Goal: Task Accomplishment & Management: Use online tool/utility

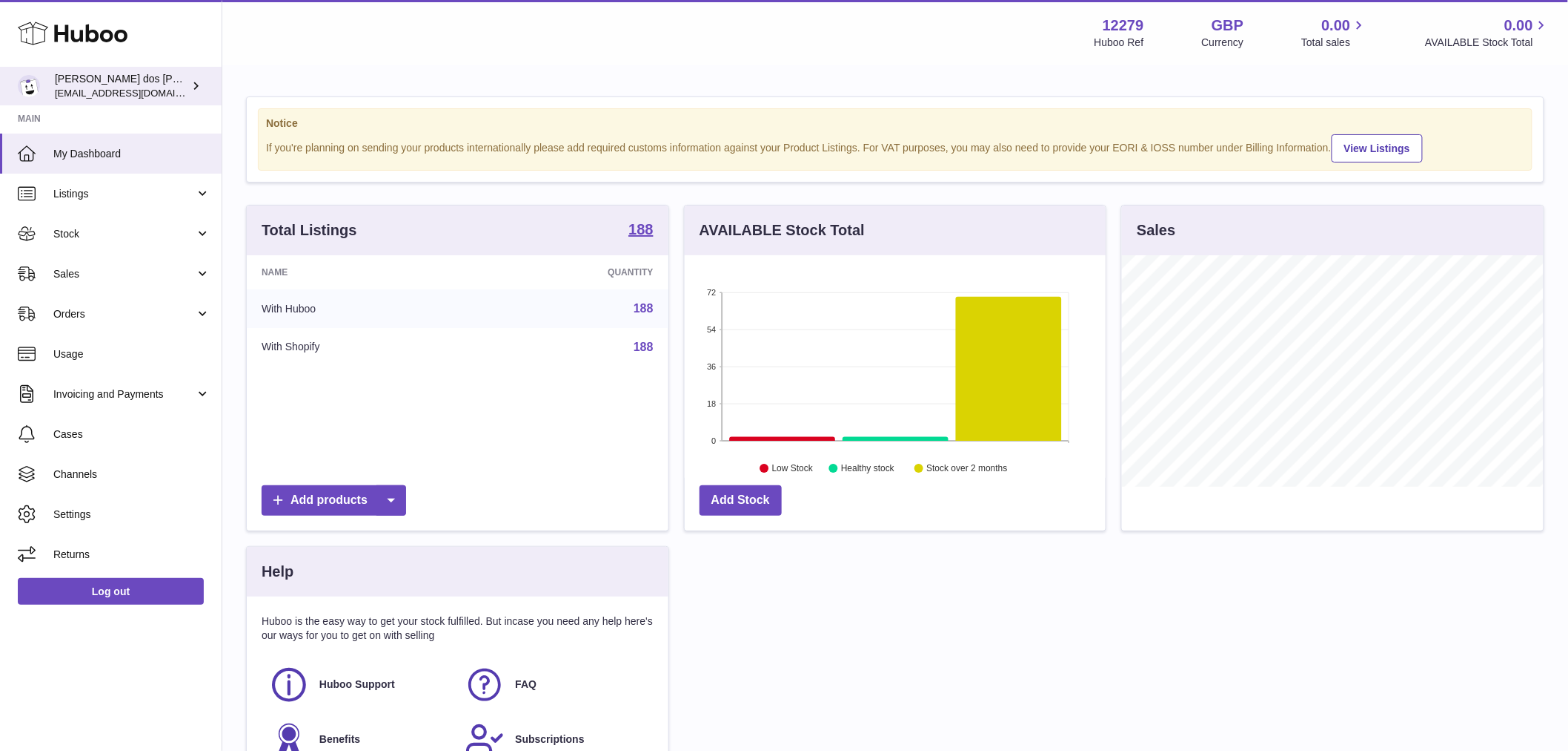
scroll to position [232, 421]
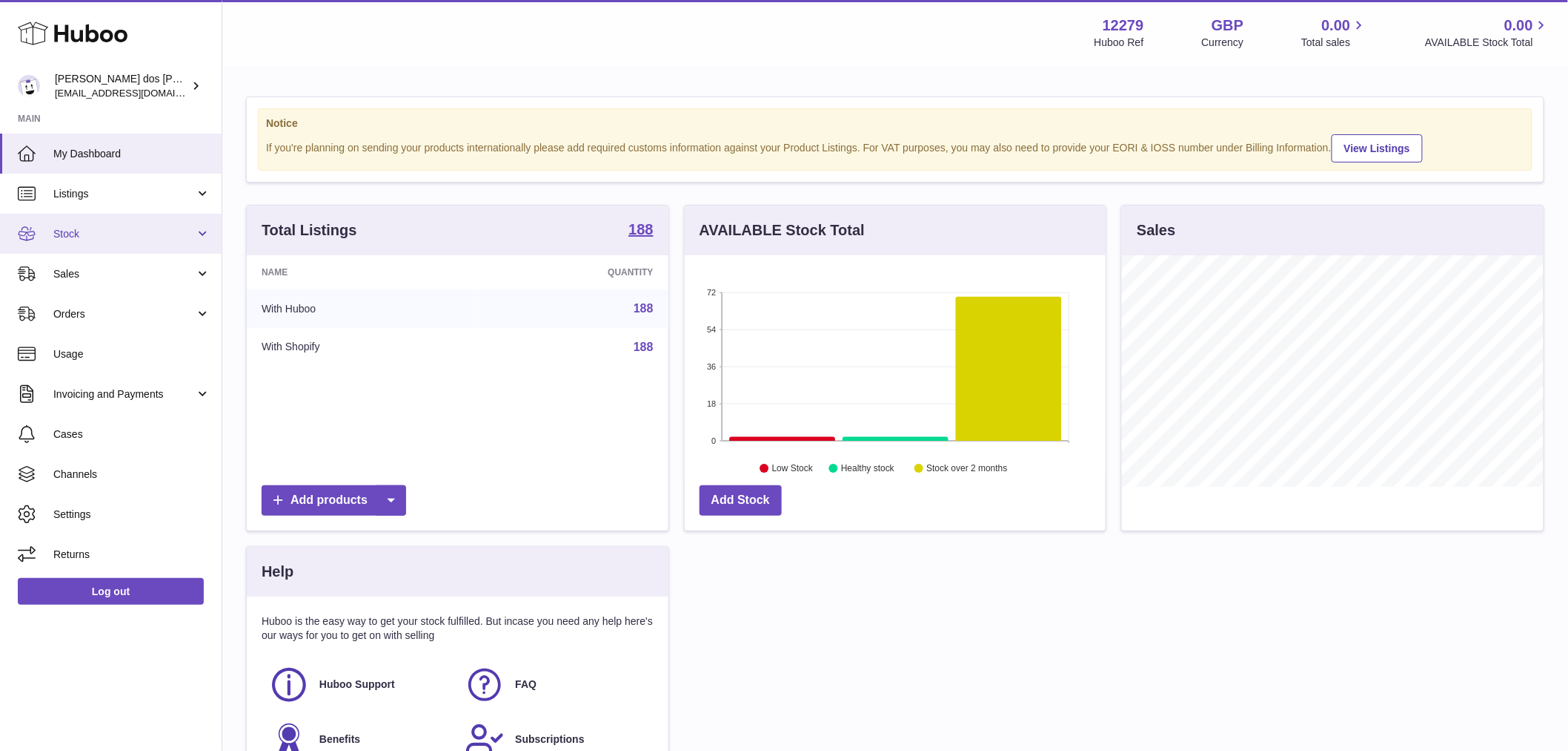
click at [100, 247] on link "Stock" at bounding box center [111, 233] width 222 height 40
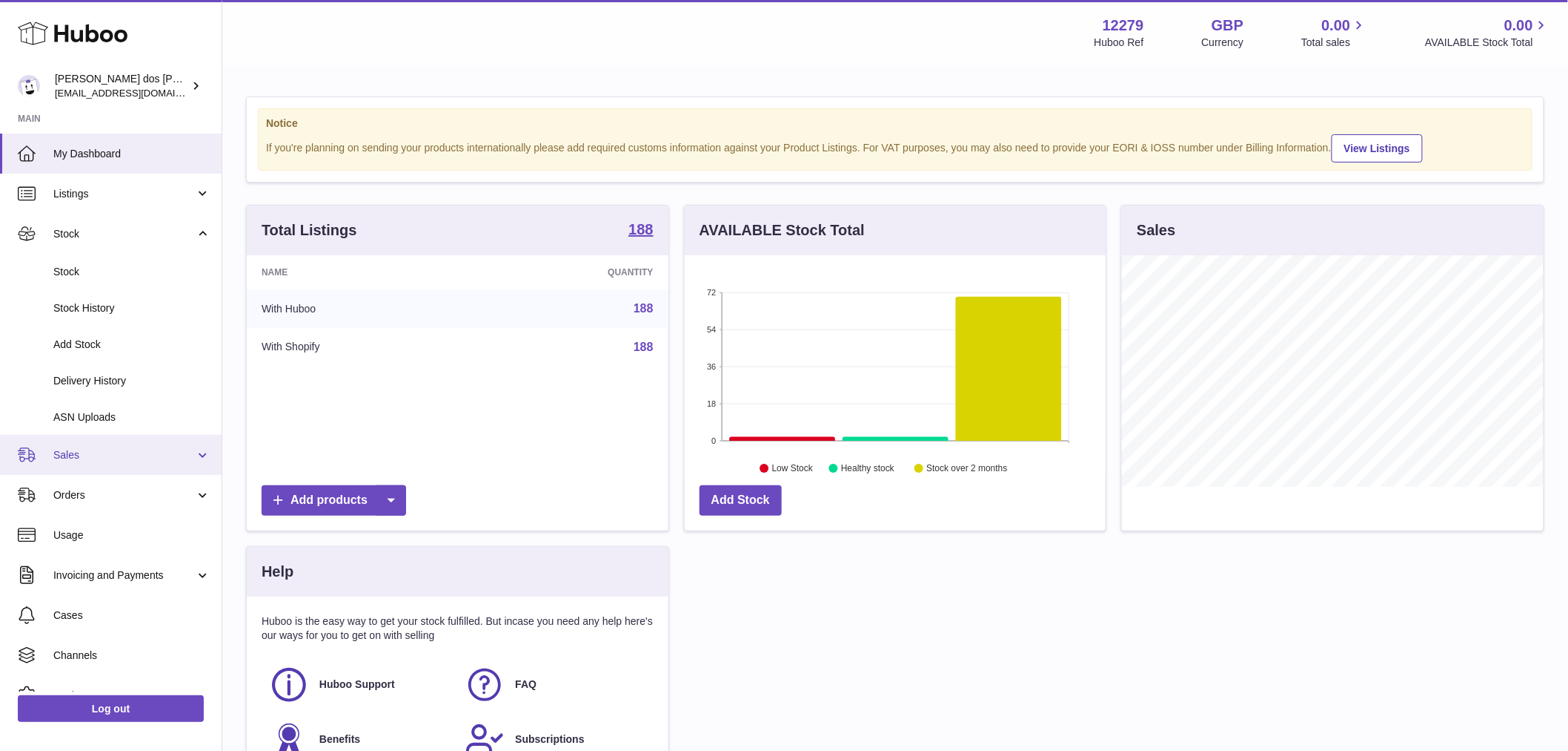
click at [97, 455] on span "Sales" at bounding box center [124, 455] width 142 height 14
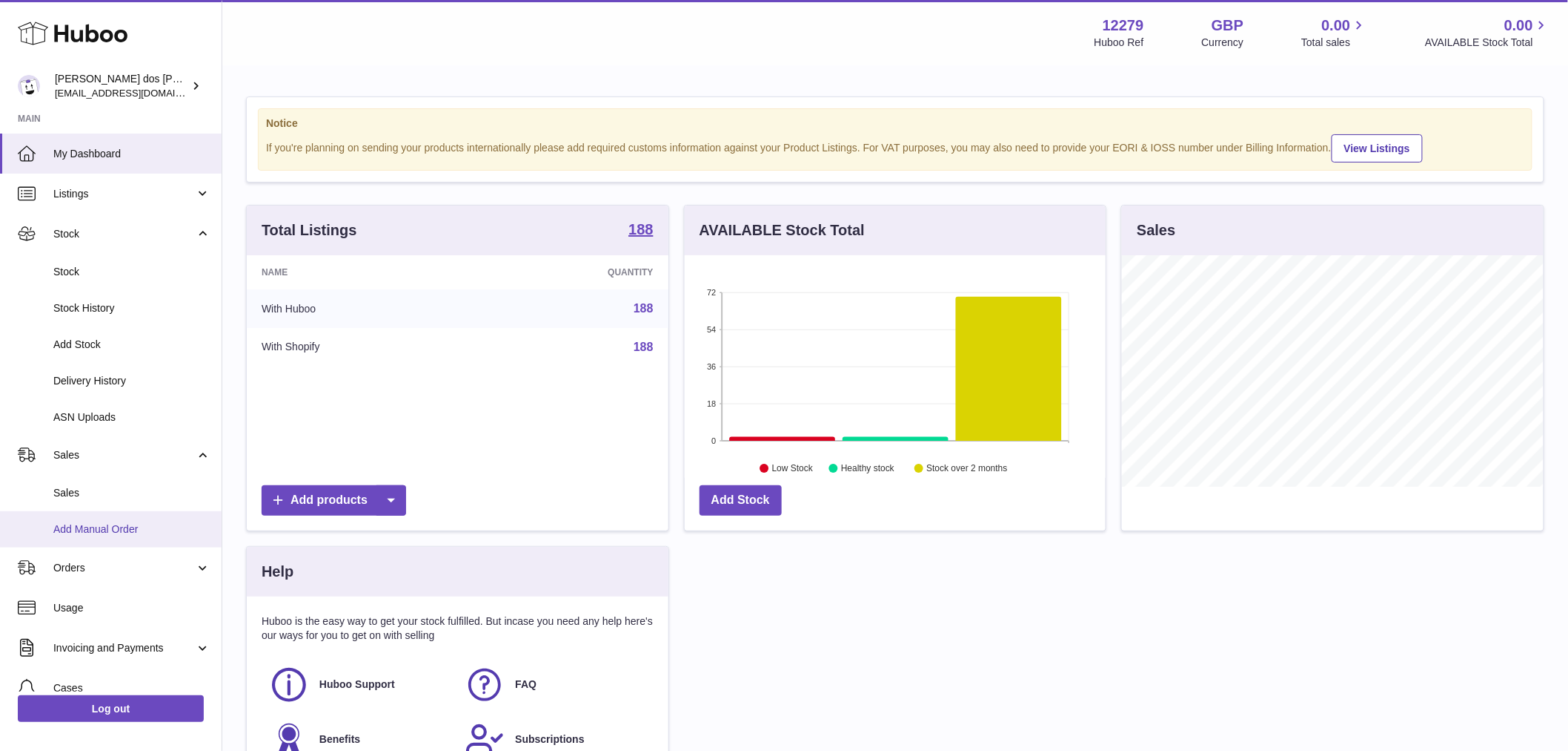
click at [115, 536] on link "Add Manual Order" at bounding box center [111, 529] width 222 height 36
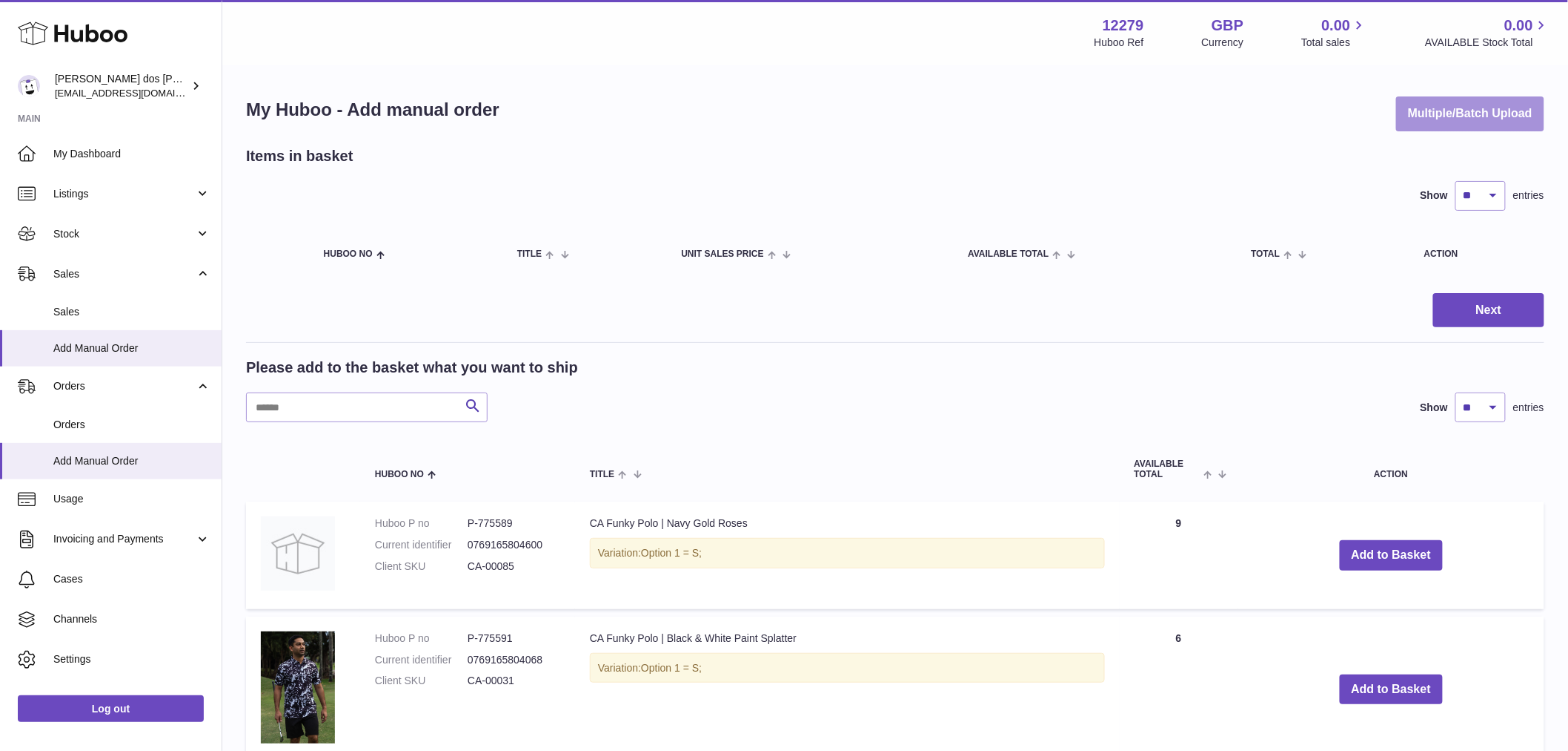
click at [1444, 107] on button "Multiple/Batch Upload" at bounding box center [1470, 114] width 148 height 35
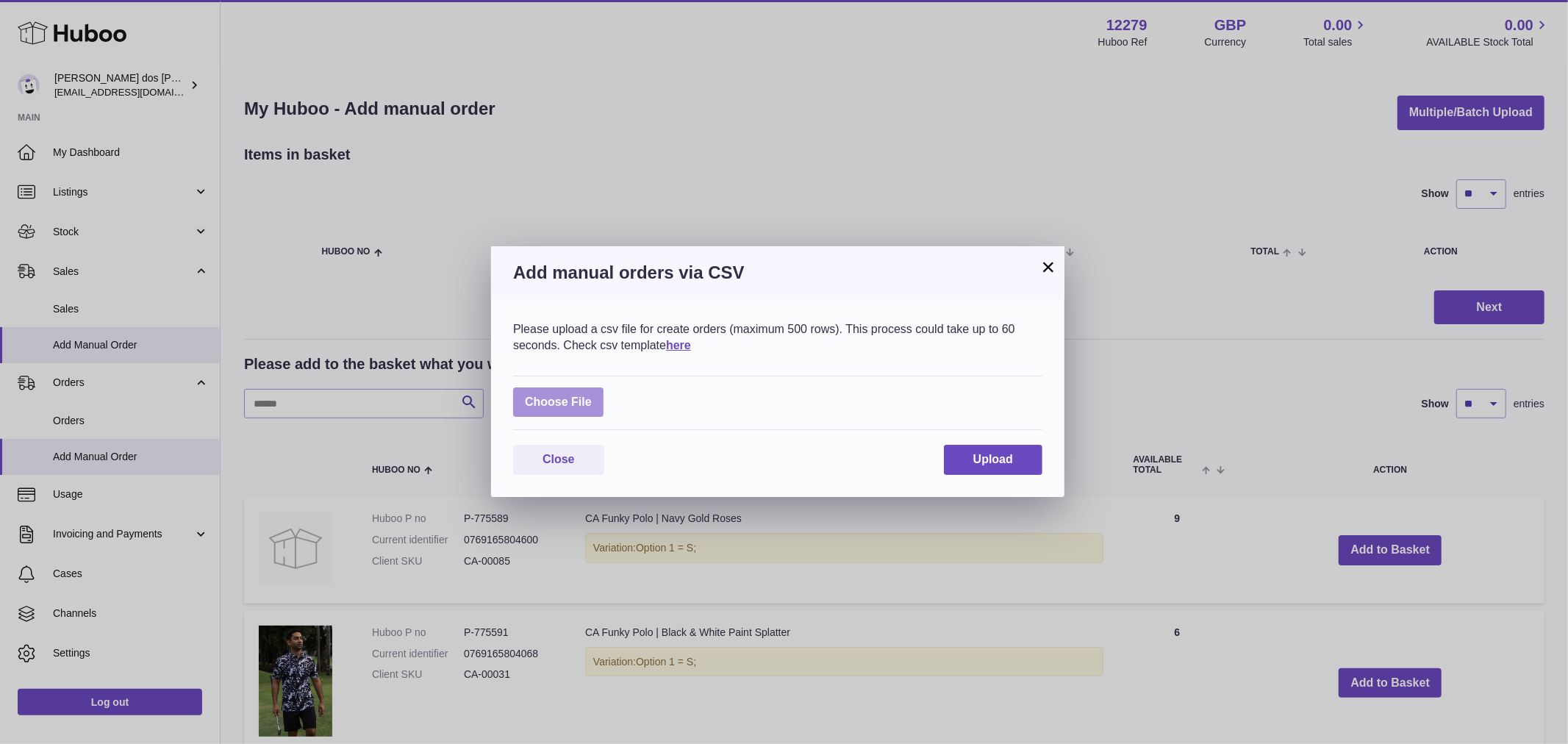
click at [570, 408] on label at bounding box center [557, 402] width 90 height 30
click at [591, 396] on input "file" at bounding box center [591, 395] width 1 height 1
type input "**********"
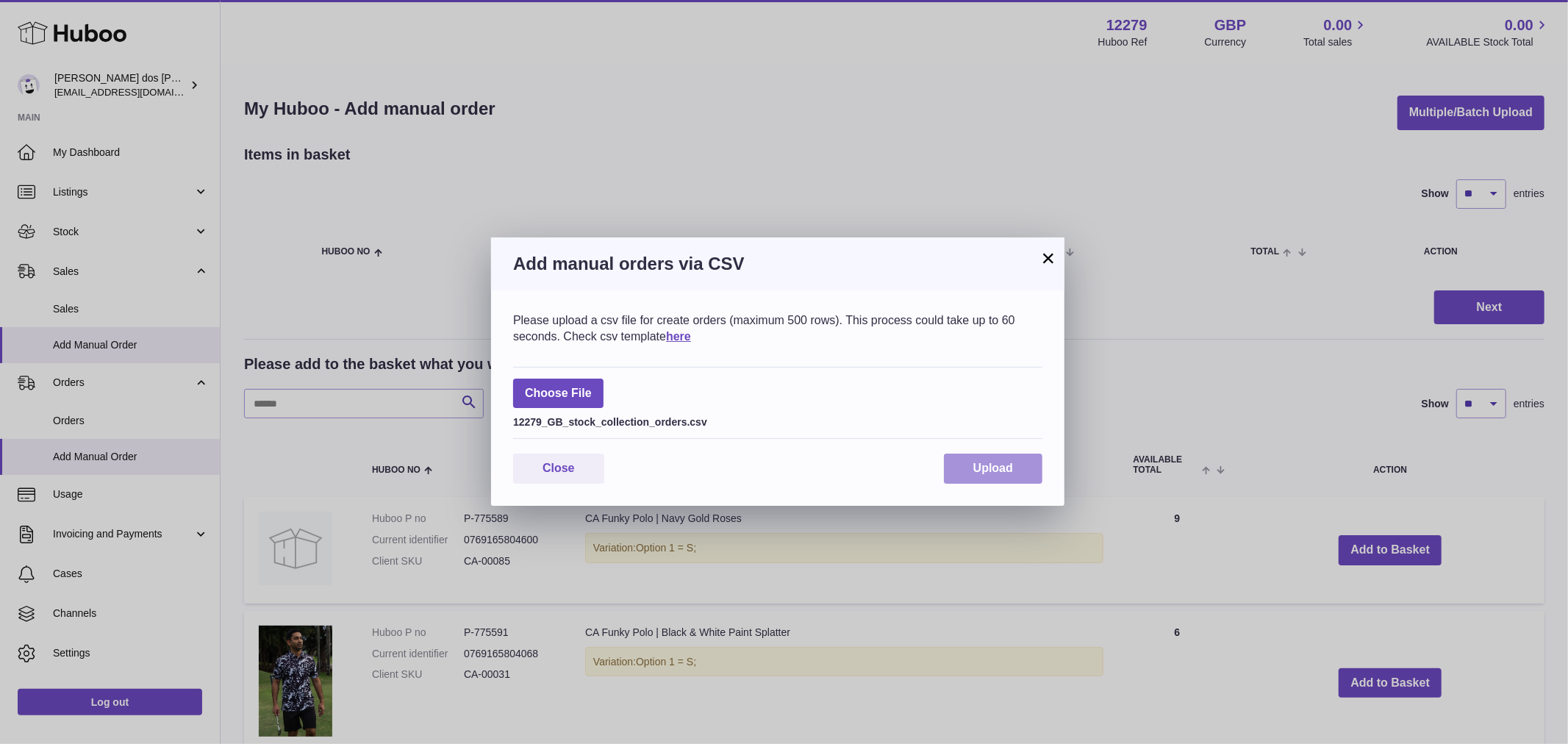
click at [991, 465] on span "Upload" at bounding box center [992, 467] width 39 height 12
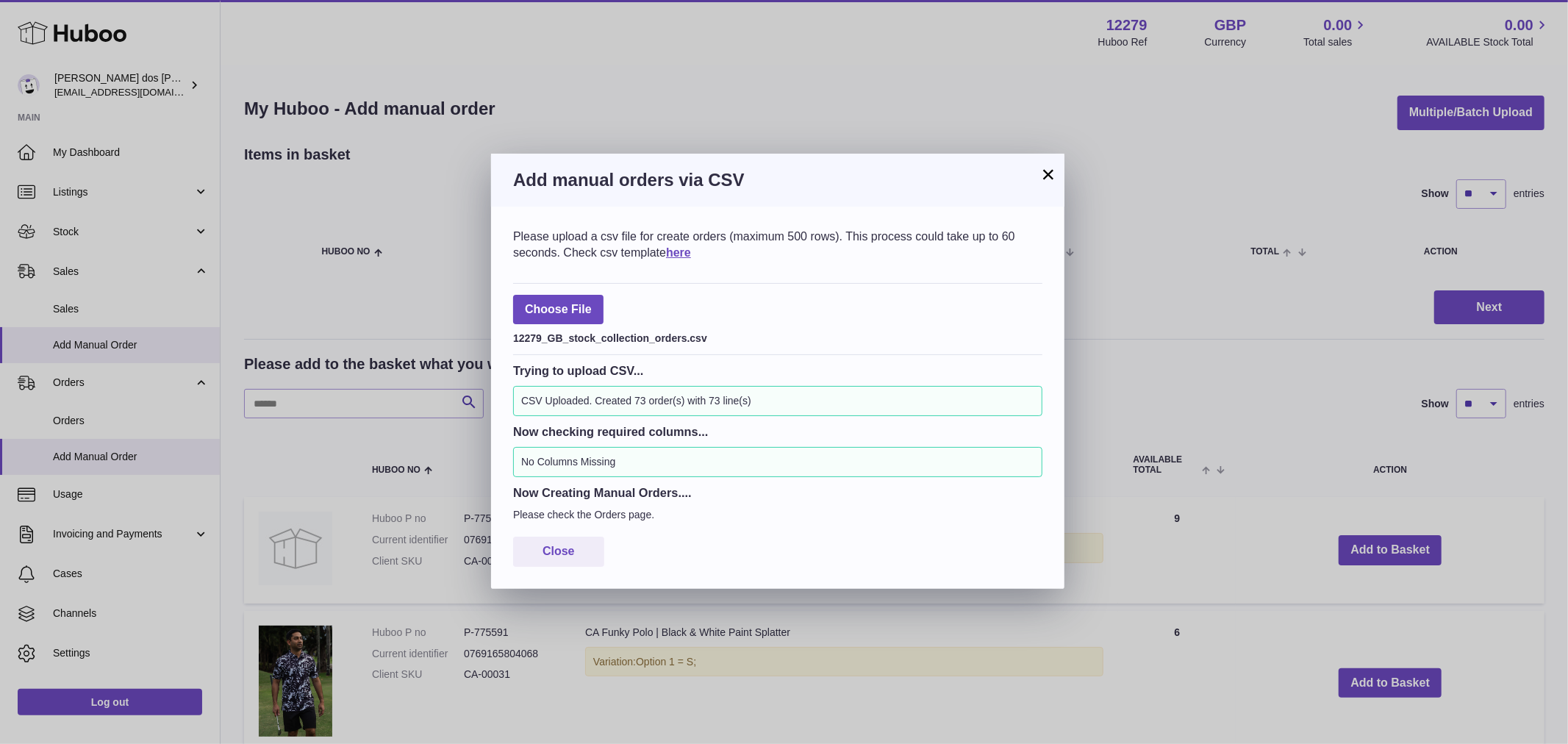
click at [987, 101] on div "× Add manual orders via CSV Please upload a csv file for create orders (maximum…" at bounding box center [784, 372] width 1568 height 744
click at [1054, 173] on button "×" at bounding box center [1048, 174] width 17 height 17
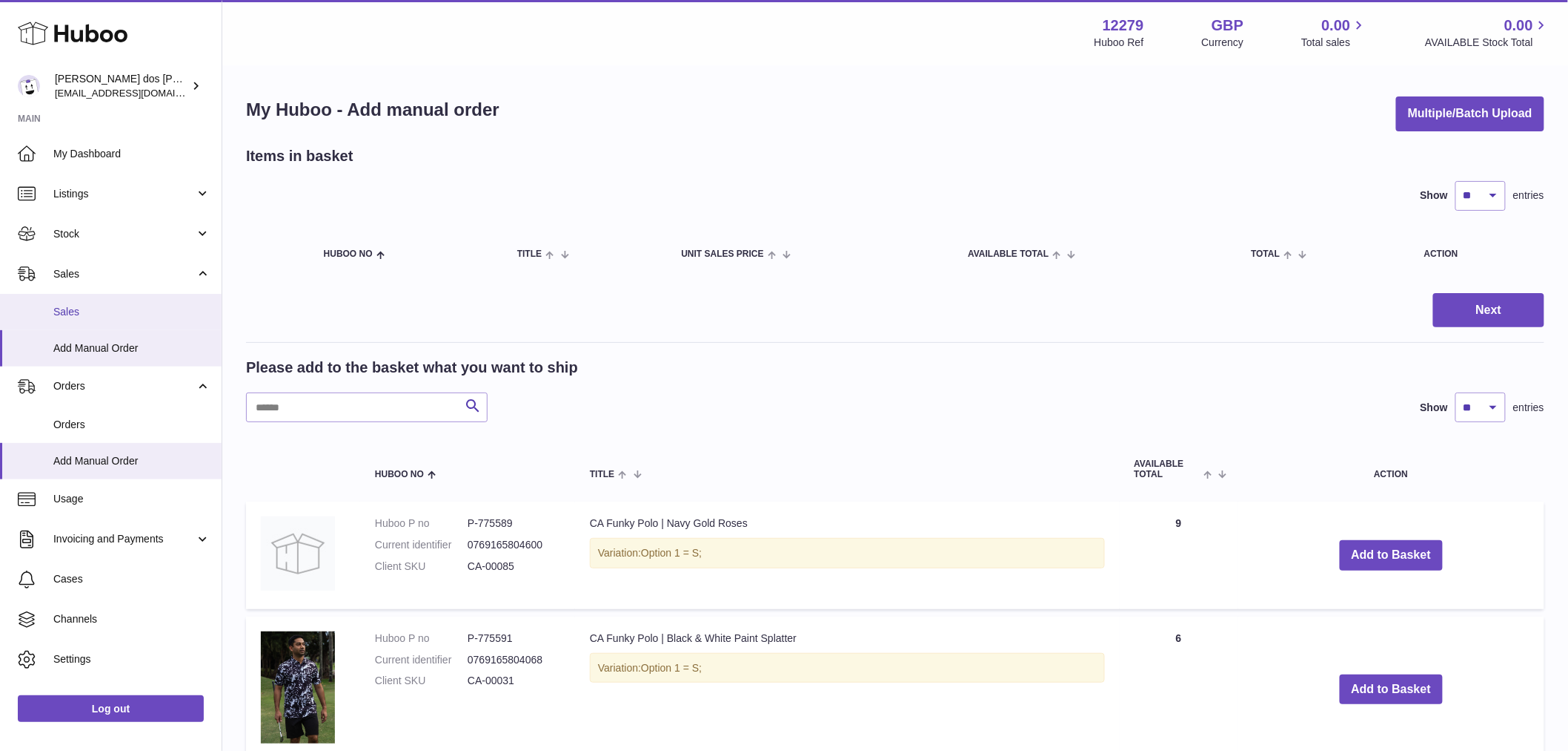
click at [86, 312] on span "Sales" at bounding box center [132, 312] width 157 height 14
